Goal: Information Seeking & Learning: Learn about a topic

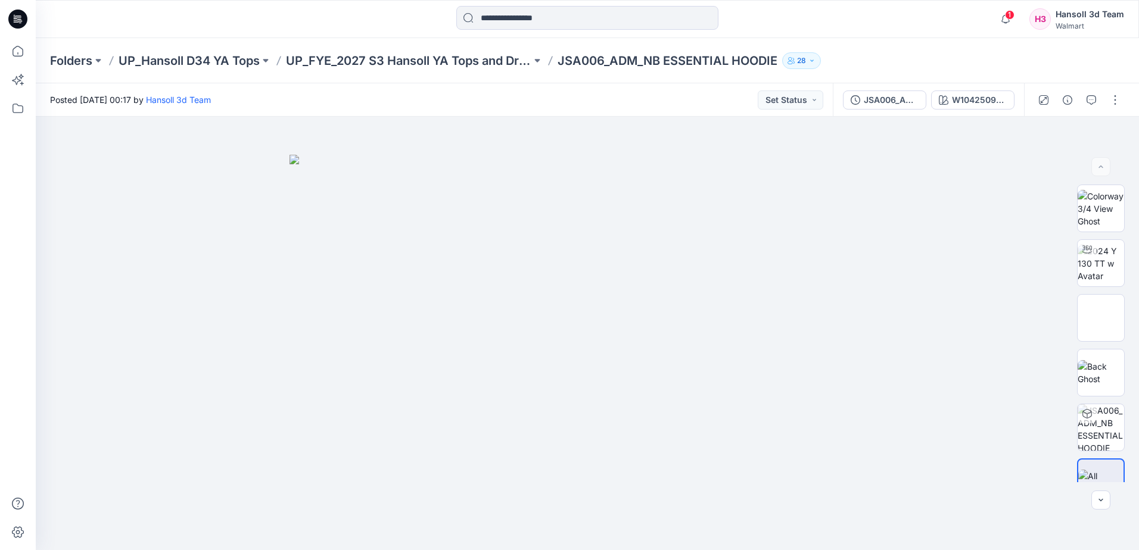
drag, startPoint x: 0, startPoint y: 0, endPoint x: 20, endPoint y: 19, distance: 27.8
click at [20, 19] on icon at bounding box center [17, 19] width 19 height 19
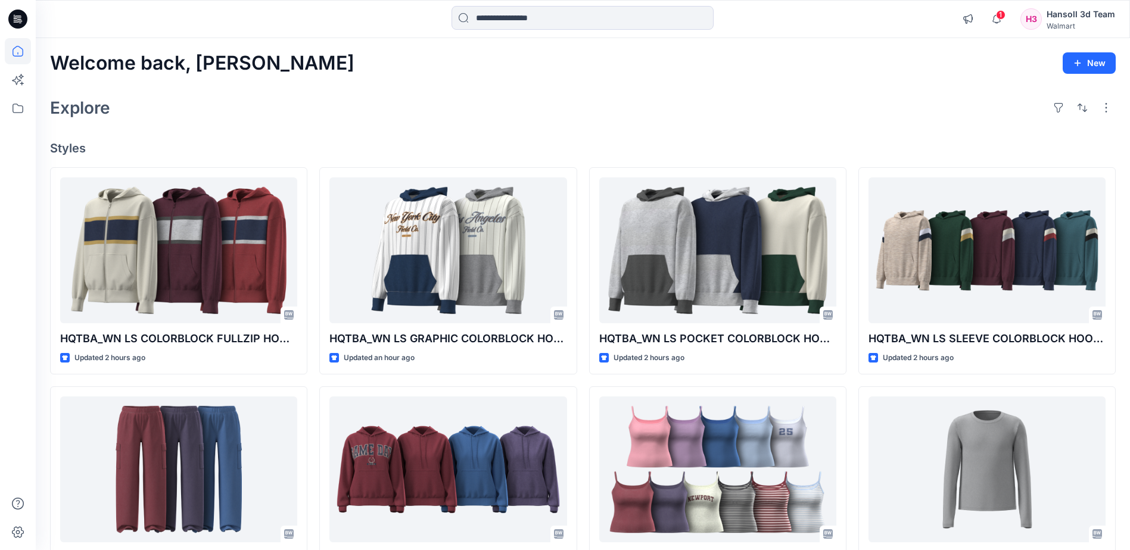
click at [688, 94] on div "Explore" at bounding box center [582, 107] width 1065 height 29
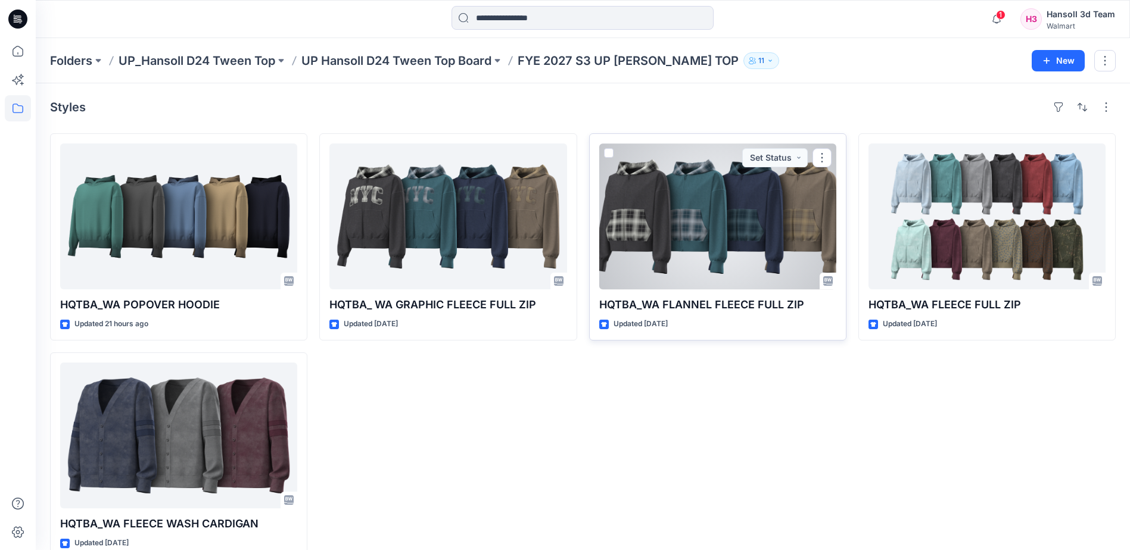
click at [726, 258] on div at bounding box center [717, 217] width 237 height 146
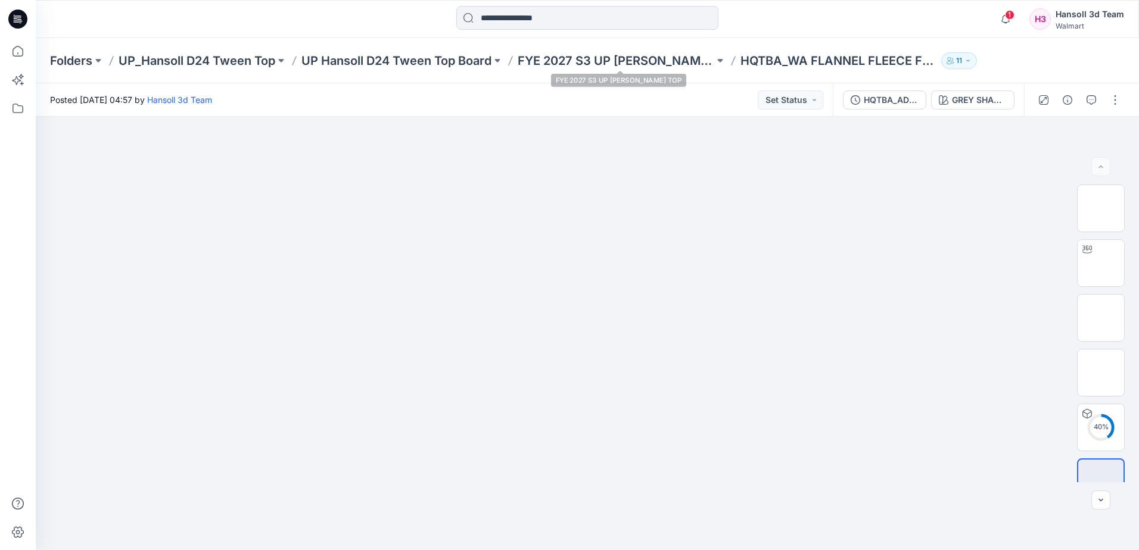
click at [603, 51] on div "Folders UP_Hansoll D24 Tween Top UP Hansoll D24 Tween Top Board FYE 2027 S3 UP …" at bounding box center [587, 60] width 1103 height 45
click at [603, 59] on p "FYE 2027 S3 UP [PERSON_NAME] TOP" at bounding box center [615, 60] width 197 height 17
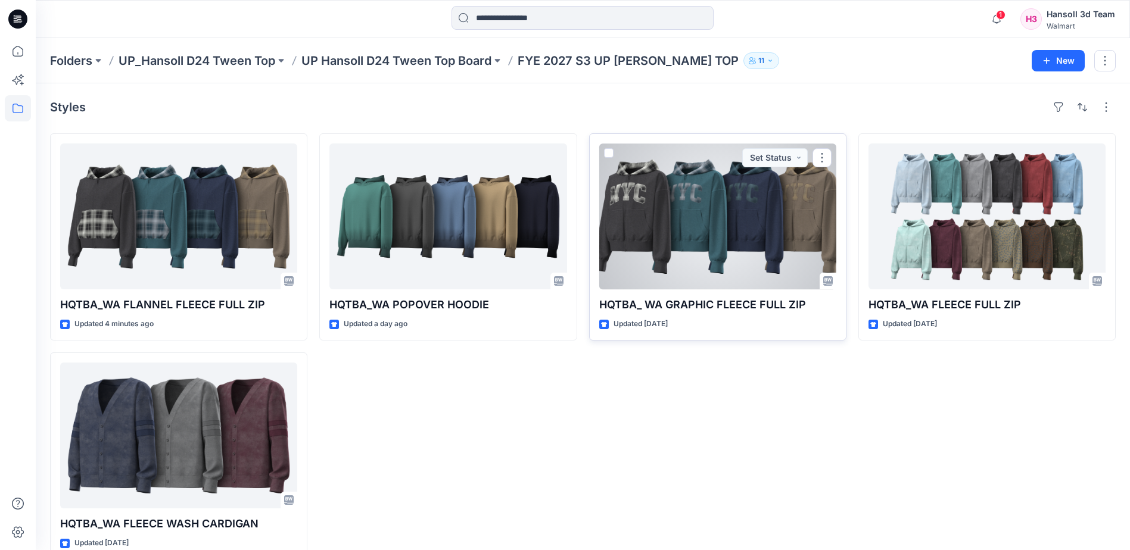
click at [706, 237] on div at bounding box center [717, 217] width 237 height 146
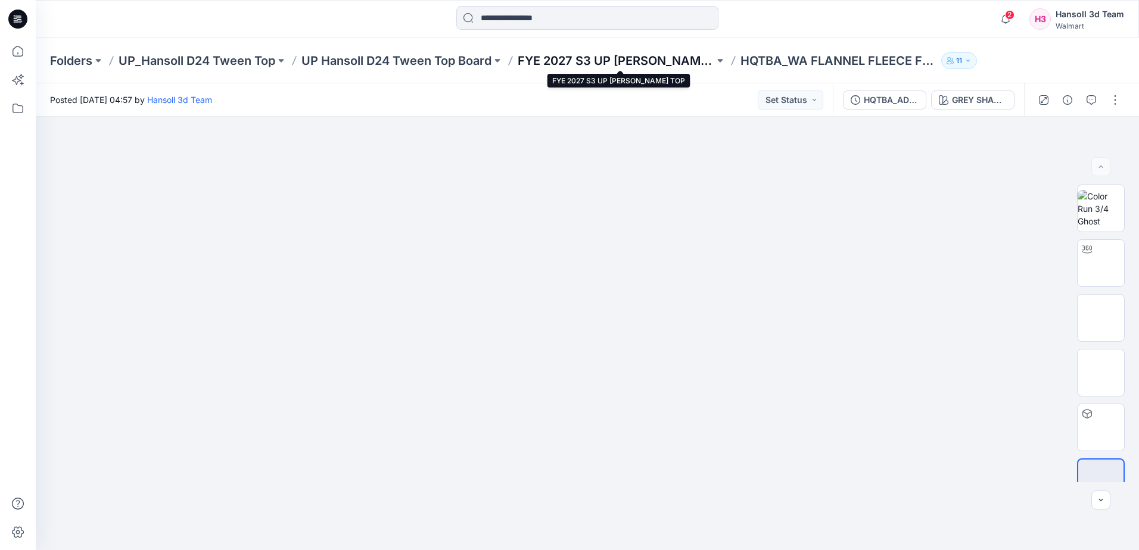
click at [622, 68] on p "FYE 2027 S3 UP [PERSON_NAME] TOP" at bounding box center [615, 60] width 197 height 17
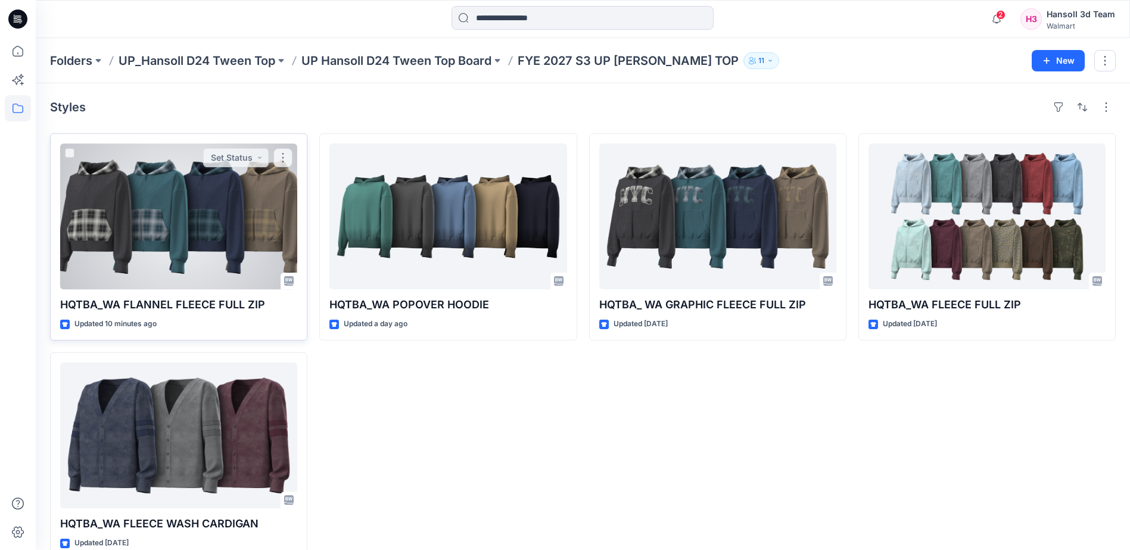
click at [170, 241] on div at bounding box center [178, 217] width 237 height 146
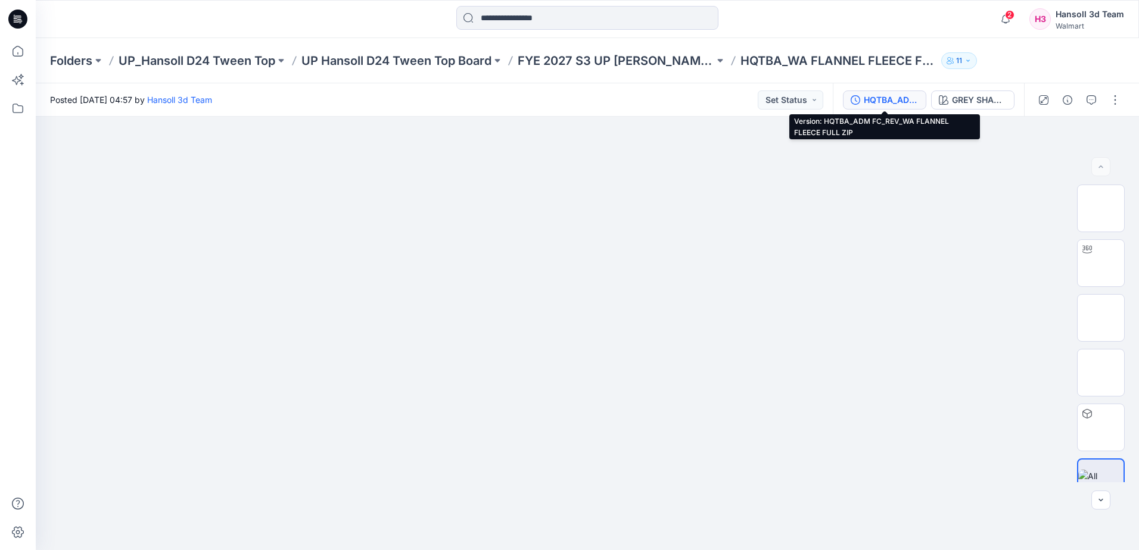
click at [897, 102] on div "HQTBA_ADM FC_REV_WA FLANNEL FLEECE FULL ZIP" at bounding box center [890, 99] width 55 height 13
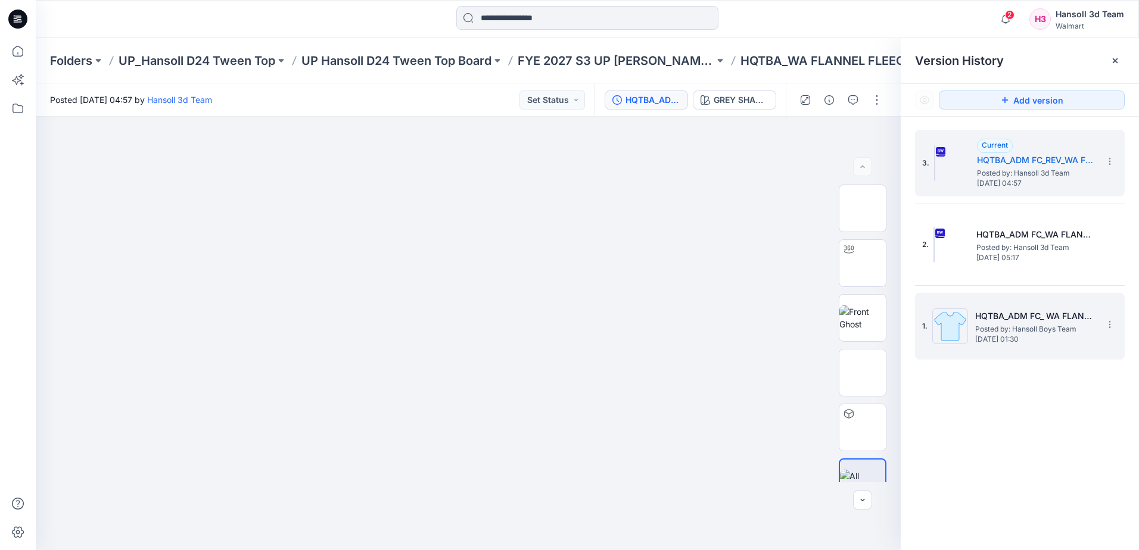
click at [1046, 332] on span "Posted by: Hansoll Boys Team" at bounding box center [1034, 329] width 119 height 12
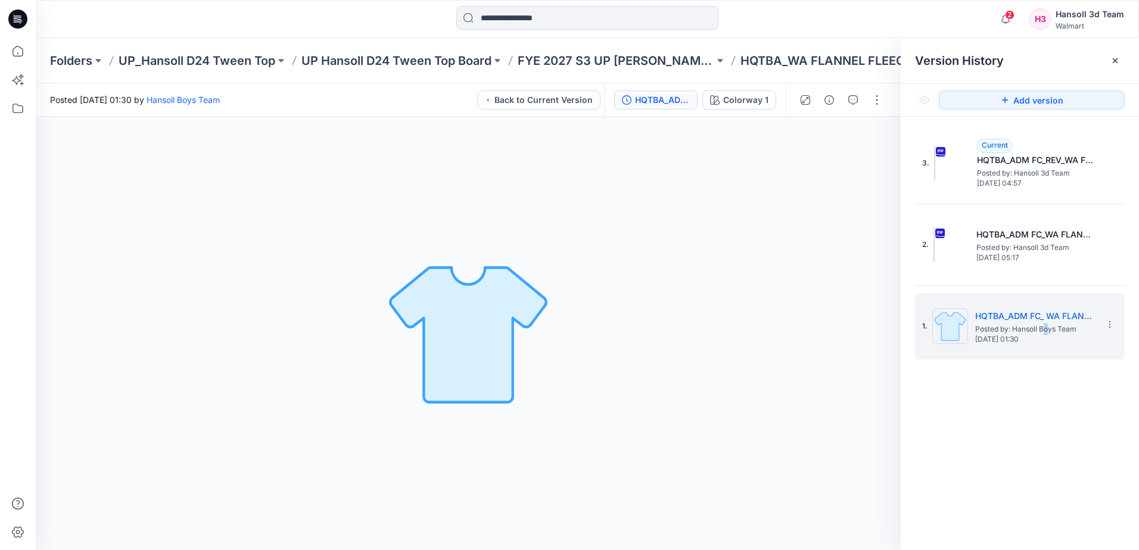
drag, startPoint x: 1046, startPoint y: 332, endPoint x: 653, endPoint y: 349, distance: 392.8
click at [653, 349] on div "Colorway 1 Loading... Material Properties Loading..." at bounding box center [468, 333] width 865 height 433
click at [1018, 366] on div "3. Current HQTBA_ADM FC_REV_WA FLANNEL FLEECE FULL ZIP Posted by: Hansoll 3d Te…" at bounding box center [1019, 342] width 238 height 451
click at [666, 61] on p "FYE 2027 S3 UP HANSOLL TWEEN TOP" at bounding box center [615, 60] width 197 height 17
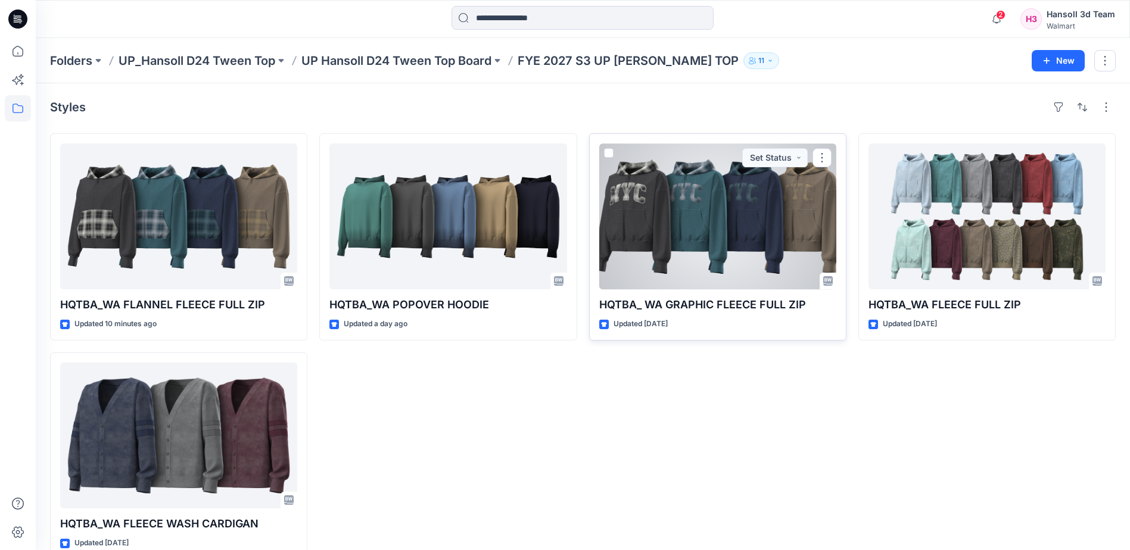
click at [676, 252] on div at bounding box center [717, 217] width 237 height 146
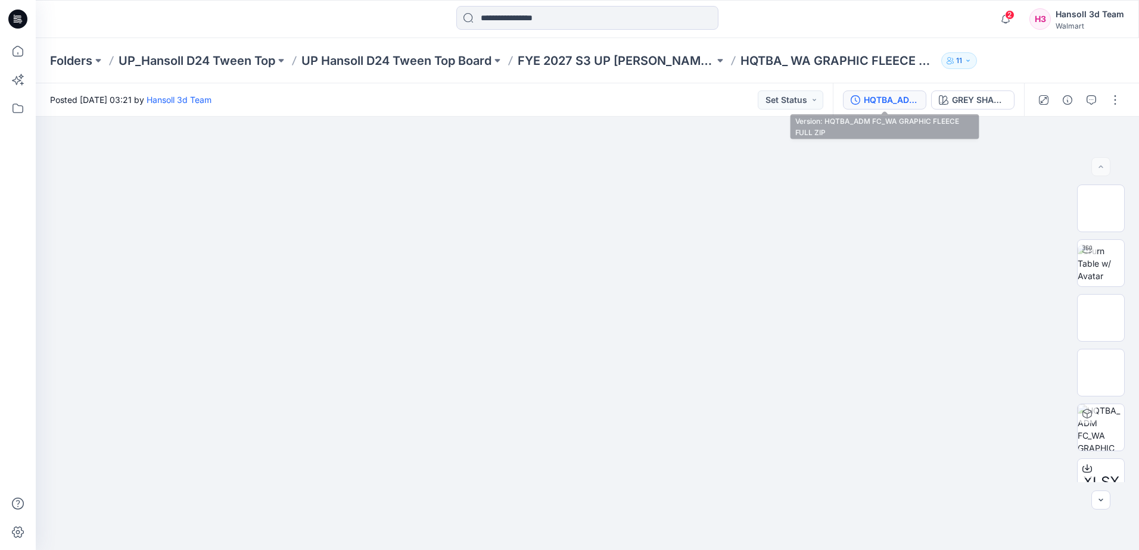
click at [895, 99] on div "HQTBA_ADM FC_WA GRAPHIC FLEECE FULL ZIP" at bounding box center [890, 99] width 55 height 13
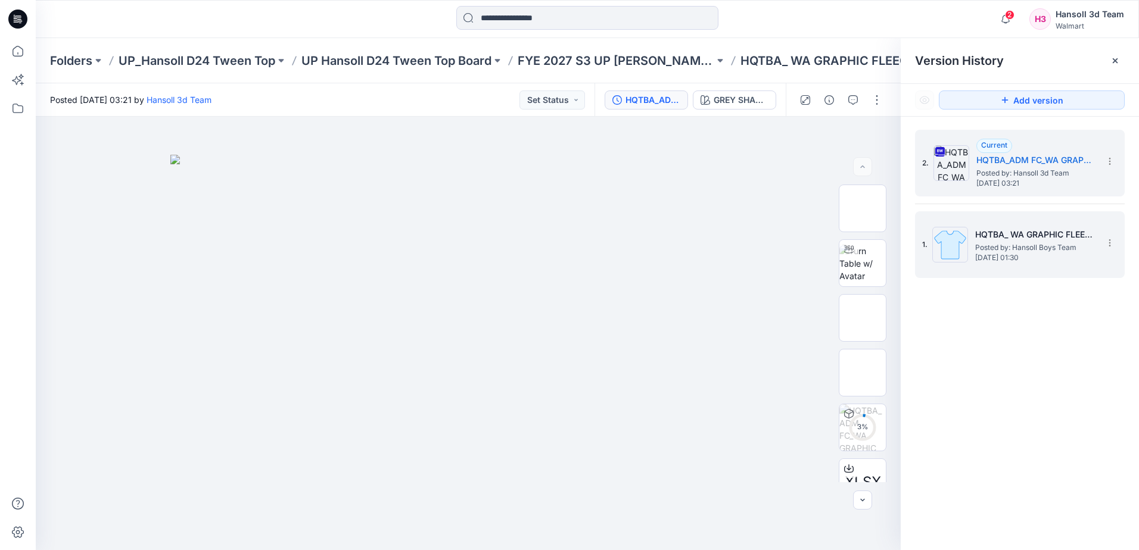
click at [1027, 251] on span "Posted by: Hansoll Boys Team" at bounding box center [1034, 248] width 119 height 12
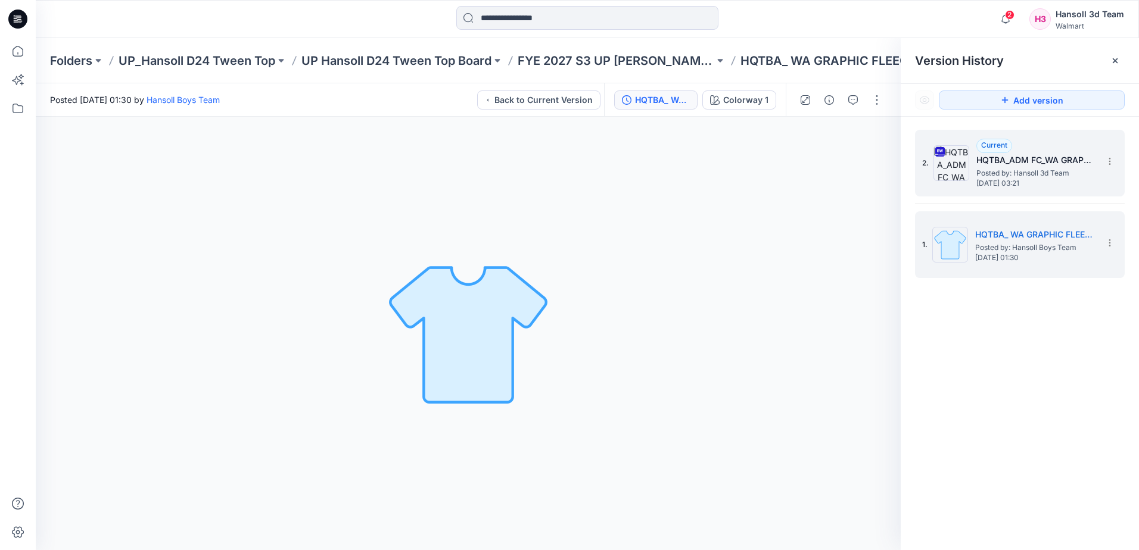
click at [1021, 165] on h5 "HQTBA_ADM FC_WA GRAPHIC FLEECE FULL ZIP" at bounding box center [1035, 160] width 119 height 14
